Goal: Transaction & Acquisition: Book appointment/travel/reservation

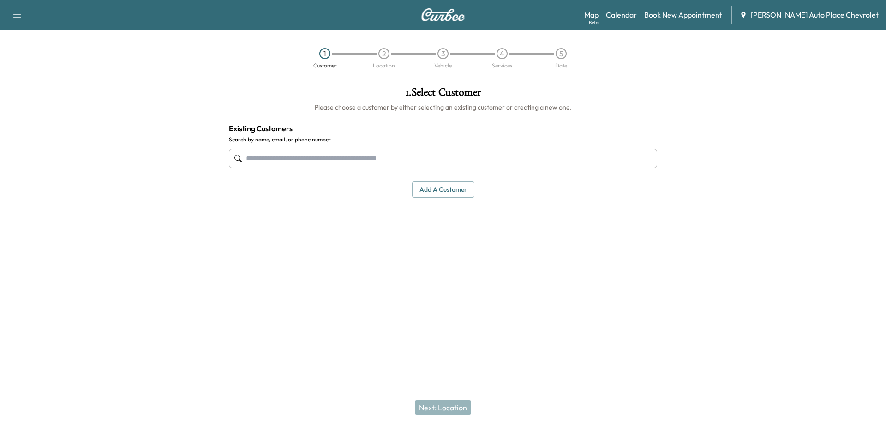
click at [398, 163] on input "text" at bounding box center [443, 158] width 428 height 19
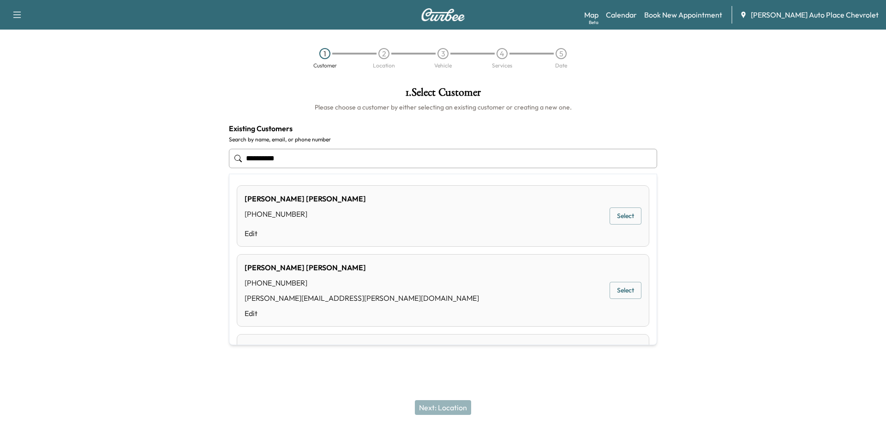
click at [629, 212] on button "Select" at bounding box center [626, 215] width 32 height 17
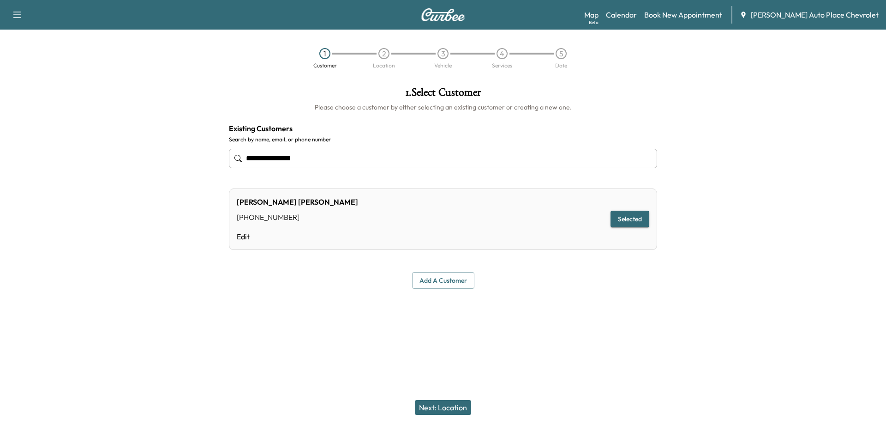
type input "**********"
click at [445, 405] on button "Next: Location" at bounding box center [443, 407] width 56 height 15
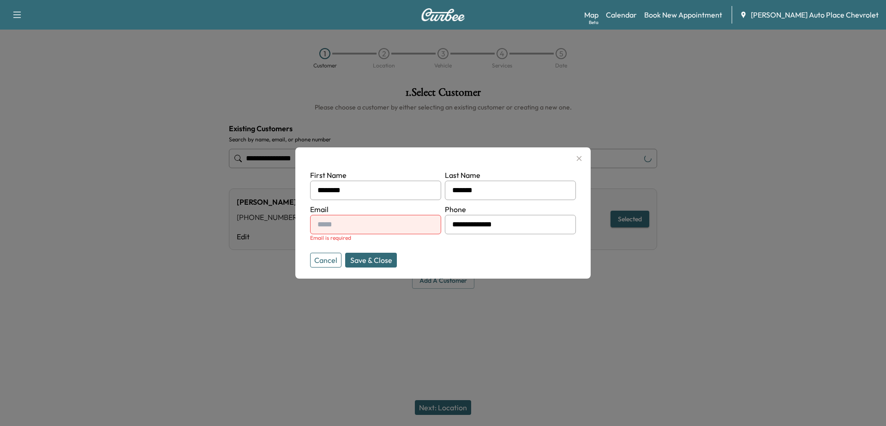
click at [352, 229] on input "text" at bounding box center [375, 224] width 131 height 19
type input "**********"
click at [370, 255] on button "Save & Close" at bounding box center [371, 259] width 52 height 15
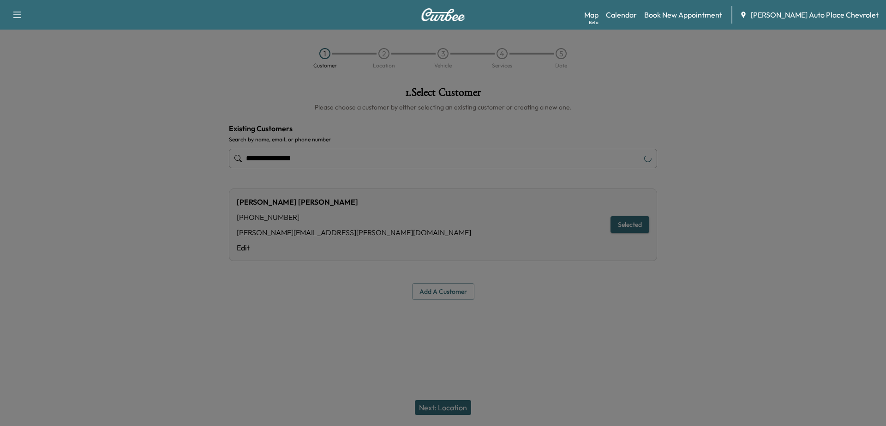
click at [370, 255] on div "[PERSON_NAME] [PHONE_NUMBER] [PERSON_NAME][EMAIL_ADDRESS][PERSON_NAME][DOMAIN_N…" at bounding box center [443, 224] width 428 height 72
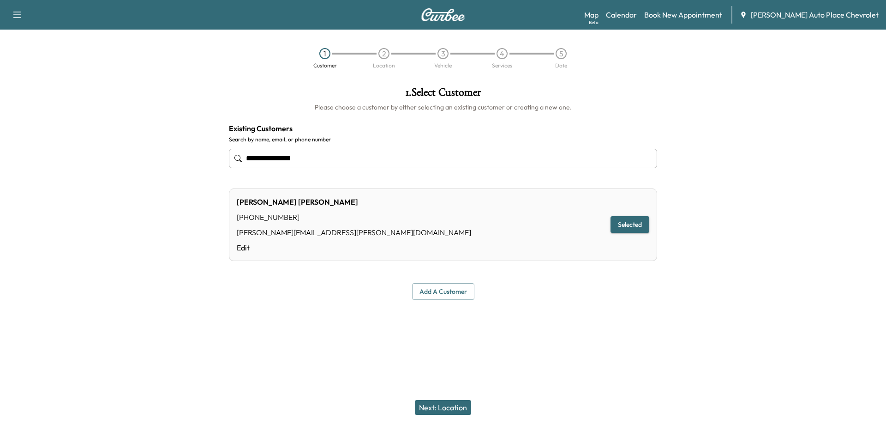
click at [433, 410] on button "Next: Location" at bounding box center [443, 407] width 56 height 15
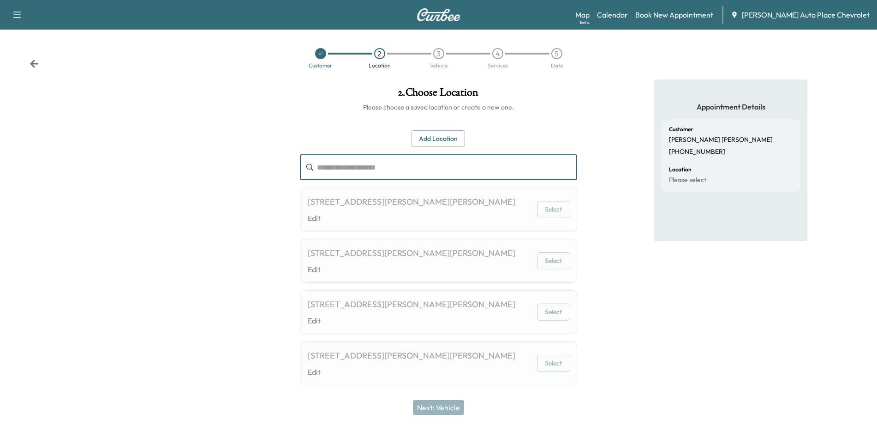
click at [387, 170] on input "text" at bounding box center [447, 167] width 261 height 26
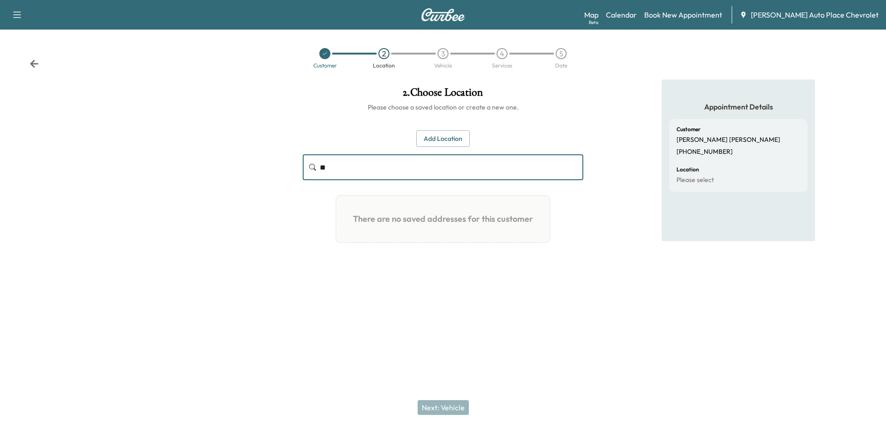
type input "*"
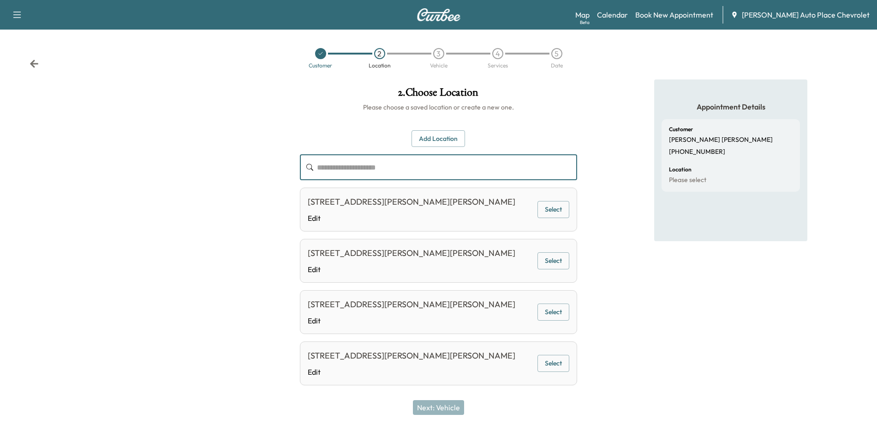
click at [445, 140] on button "Add Location" at bounding box center [439, 138] width 54 height 17
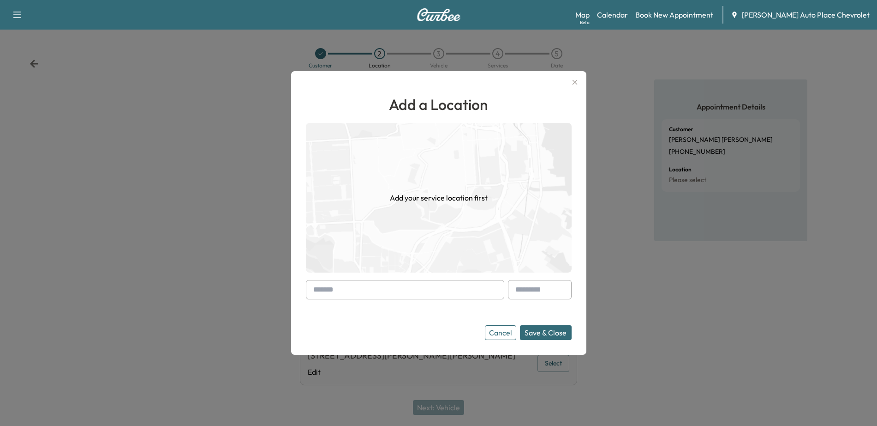
click at [395, 296] on input "text" at bounding box center [405, 289] width 198 height 19
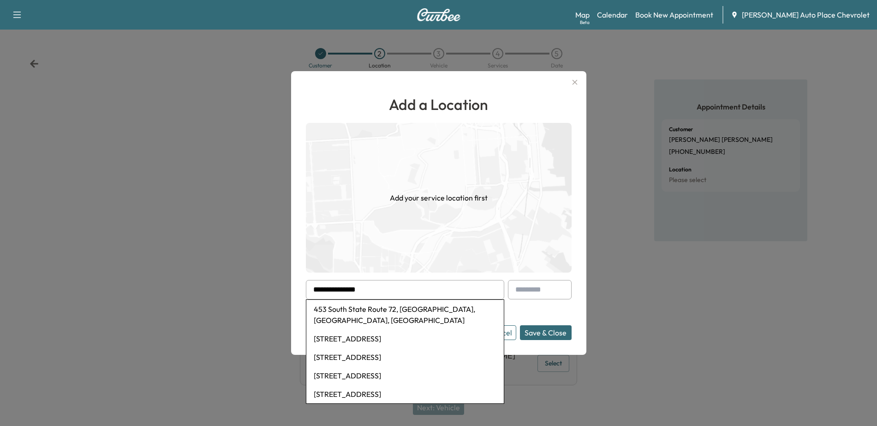
click at [398, 306] on li "453 South State Route 72, [GEOGRAPHIC_DATA], [GEOGRAPHIC_DATA], [GEOGRAPHIC_DAT…" at bounding box center [405, 315] width 198 height 30
type input "**********"
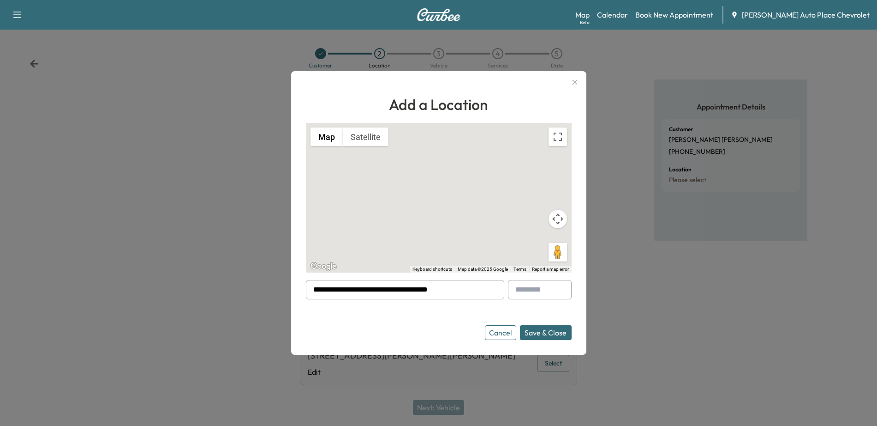
click at [545, 331] on button "Save & Close" at bounding box center [546, 332] width 52 height 15
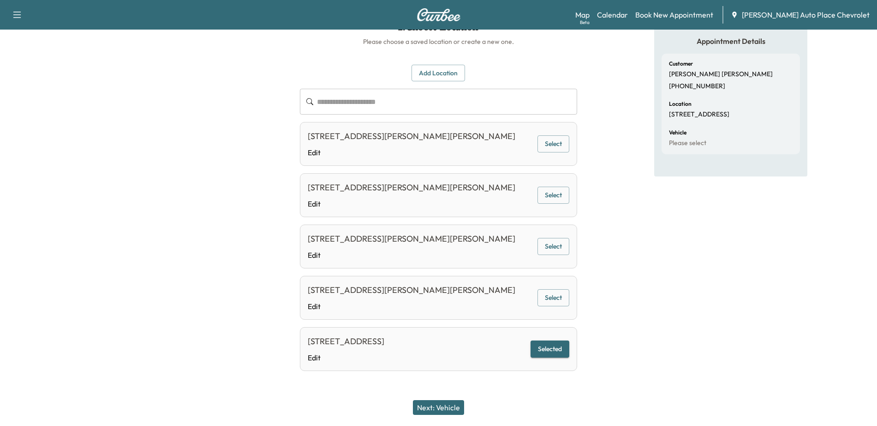
scroll to position [66, 0]
click at [457, 408] on button "Next: Vehicle" at bounding box center [438, 407] width 51 height 15
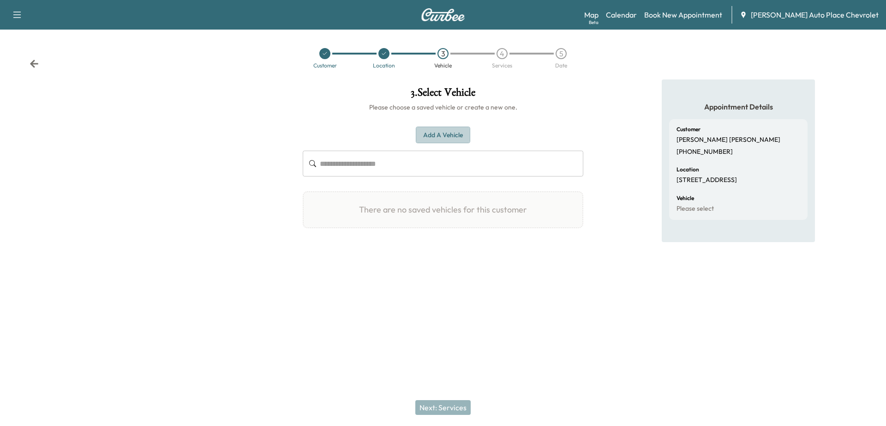
click at [442, 133] on button "Add a Vehicle" at bounding box center [443, 134] width 54 height 17
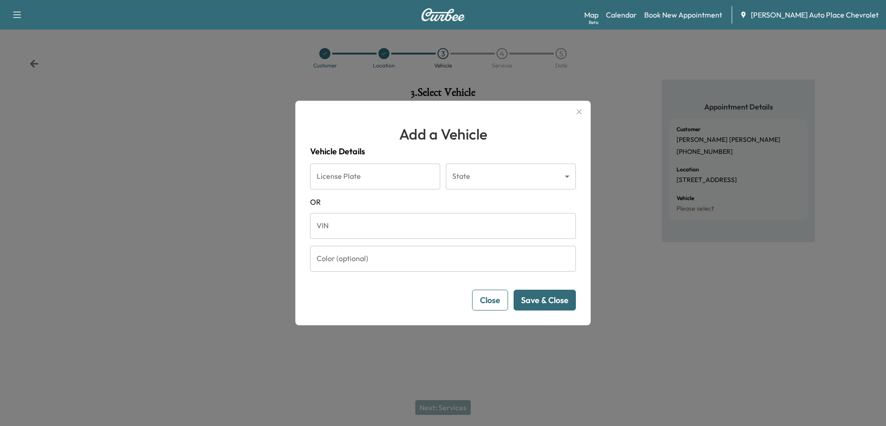
click at [382, 233] on input "VIN" at bounding box center [443, 226] width 266 height 26
paste input "**********"
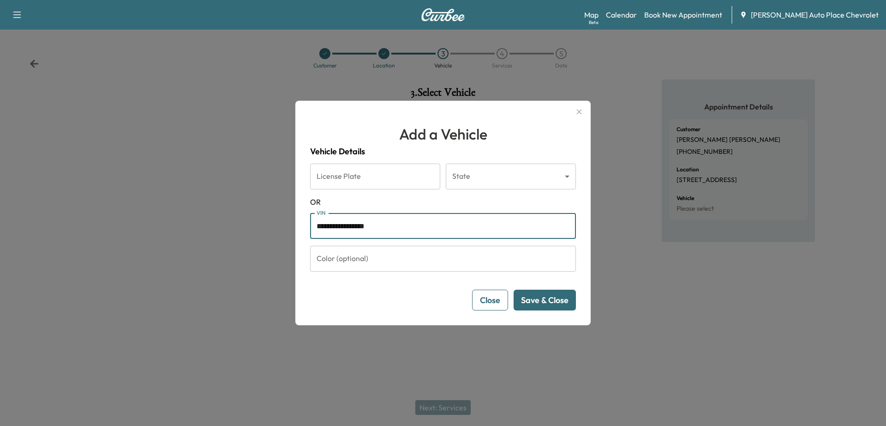
type input "**********"
click at [548, 304] on button "Save & Close" at bounding box center [545, 299] width 62 height 21
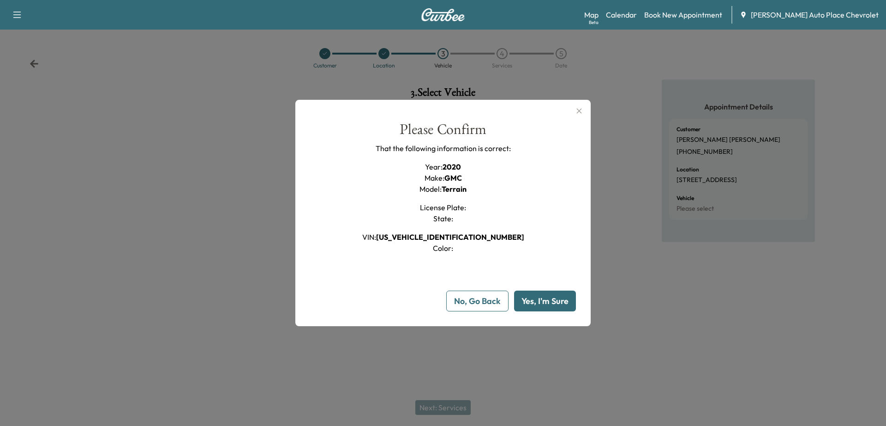
click at [548, 304] on button "Yes, I'm Sure" at bounding box center [545, 300] width 62 height 21
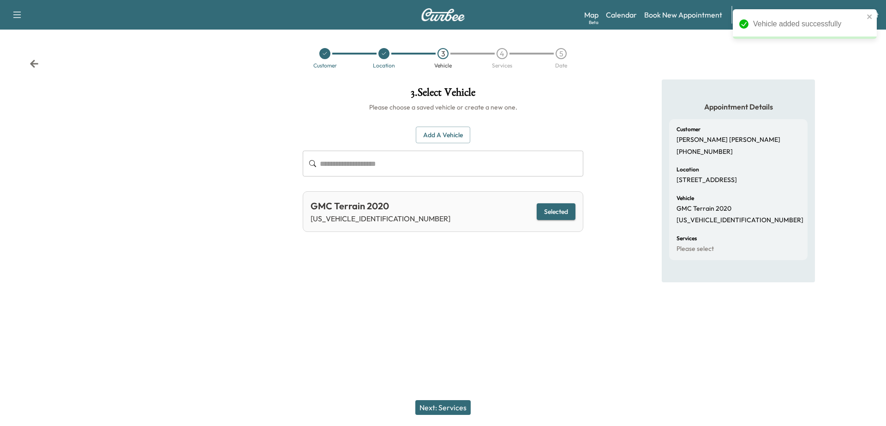
click at [452, 404] on button "Next: Services" at bounding box center [442, 407] width 55 height 15
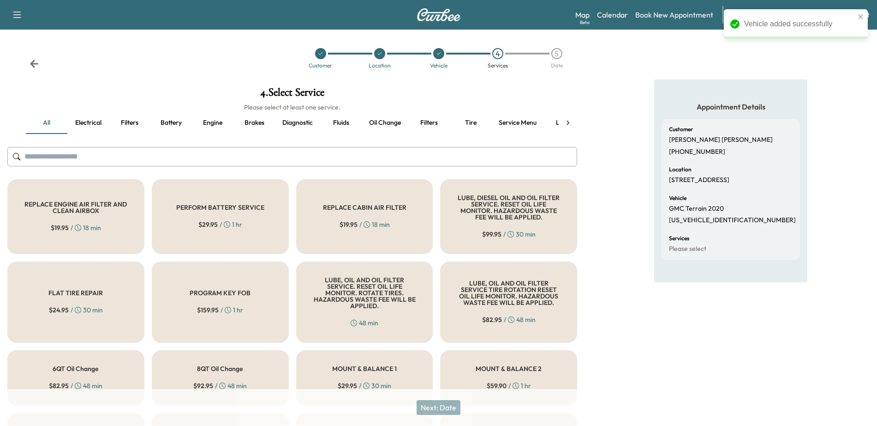
click at [175, 119] on button "Battery" at bounding box center [171, 123] width 42 height 22
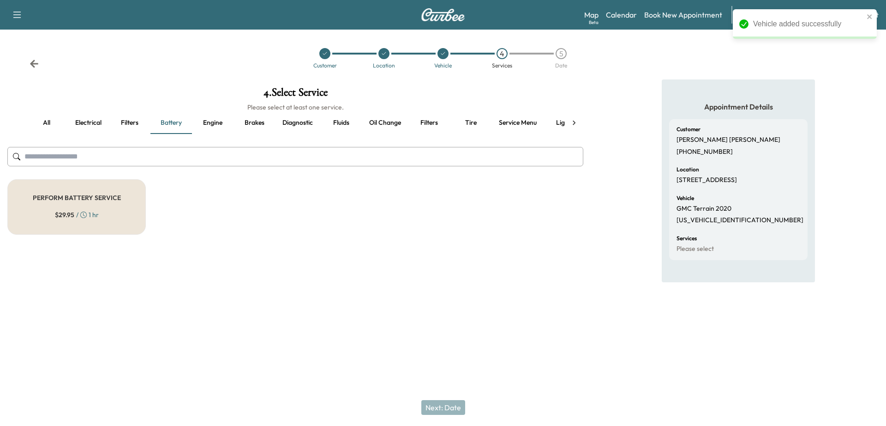
click at [85, 205] on div "PERFORM BATTERY SERVICE $ 29.95 / 1 hr" at bounding box center [76, 206] width 138 height 55
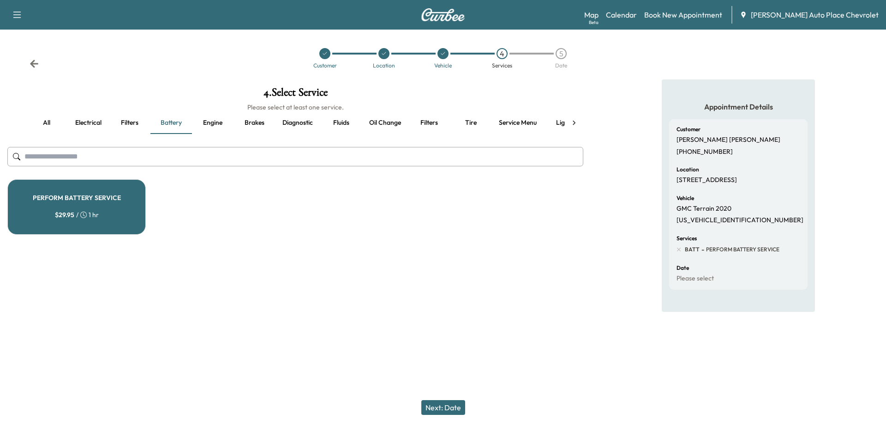
click at [438, 410] on button "Next: Date" at bounding box center [443, 407] width 44 height 15
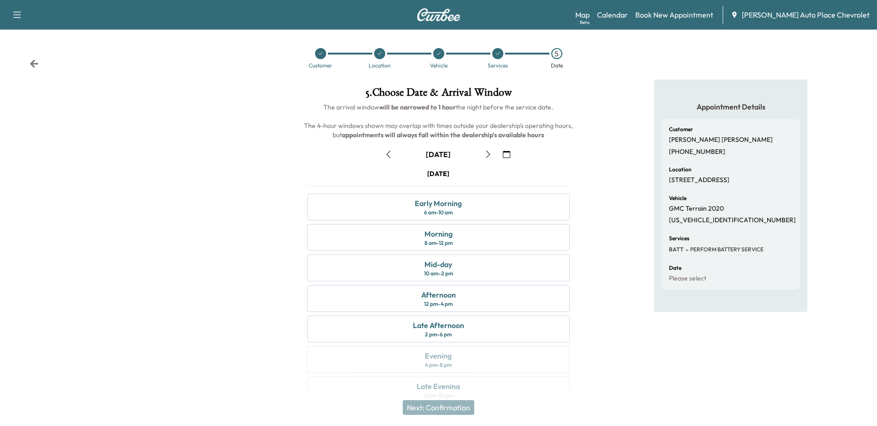
click at [388, 154] on icon "button" at bounding box center [388, 153] width 7 height 7
click at [486, 247] on div "Morning 8 am - 12 pm" at bounding box center [438, 237] width 263 height 27
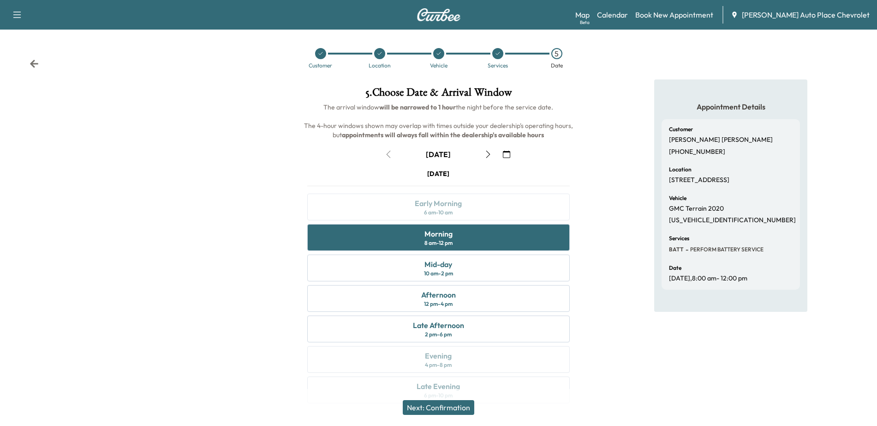
click at [461, 408] on button "Next: Confirmation" at bounding box center [439, 407] width 72 height 15
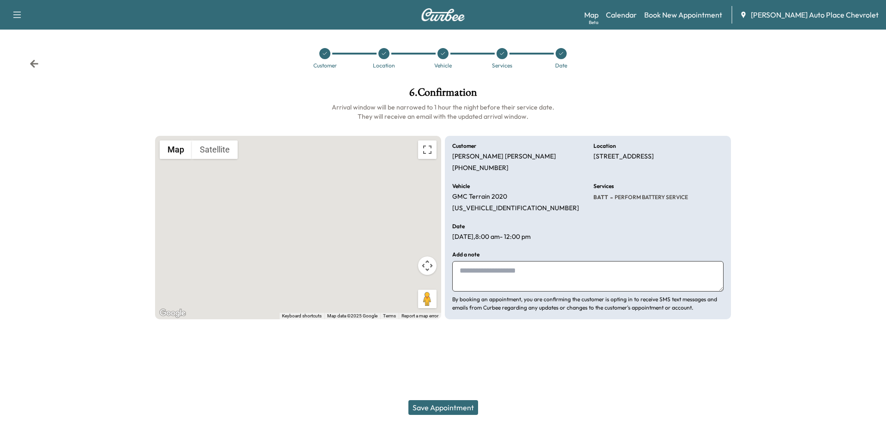
click at [461, 408] on button "Save Appointment" at bounding box center [444, 407] width 70 height 15
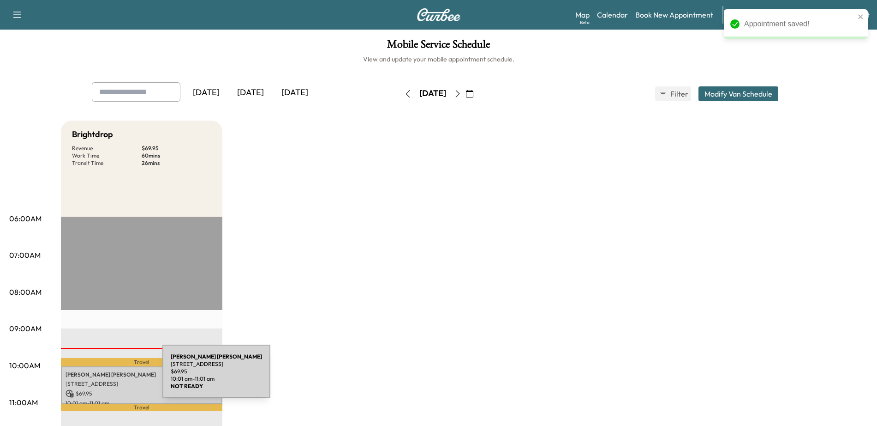
click at [93, 377] on div "[PERSON_NAME] [STREET_ADDRESS] $ 69.95 10:01 am - 11:01 am" at bounding box center [142, 384] width 162 height 37
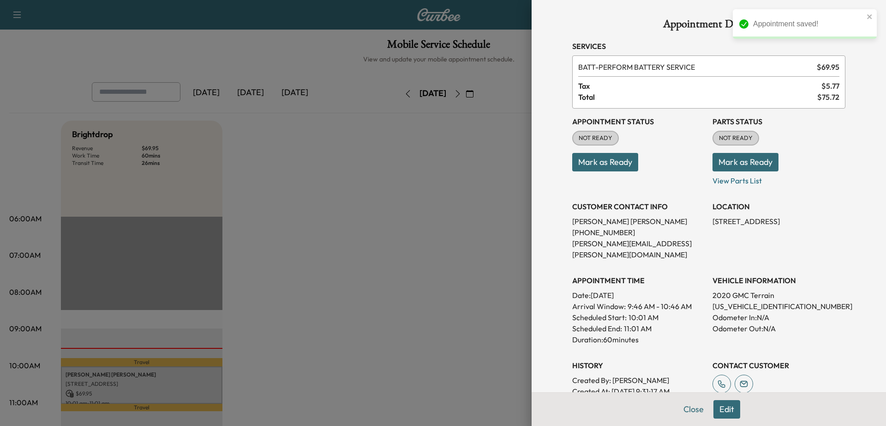
click at [601, 166] on button "Mark as Ready" at bounding box center [605, 162] width 66 height 18
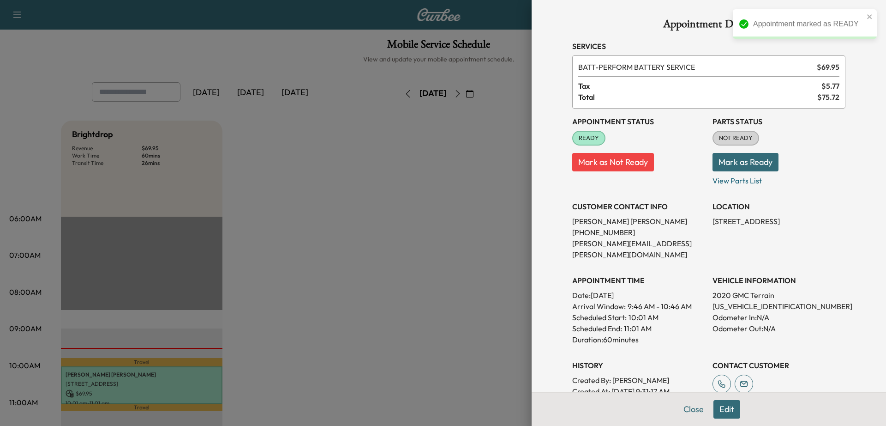
click at [475, 203] on div at bounding box center [443, 213] width 886 height 426
